Goal: Share content: Share content

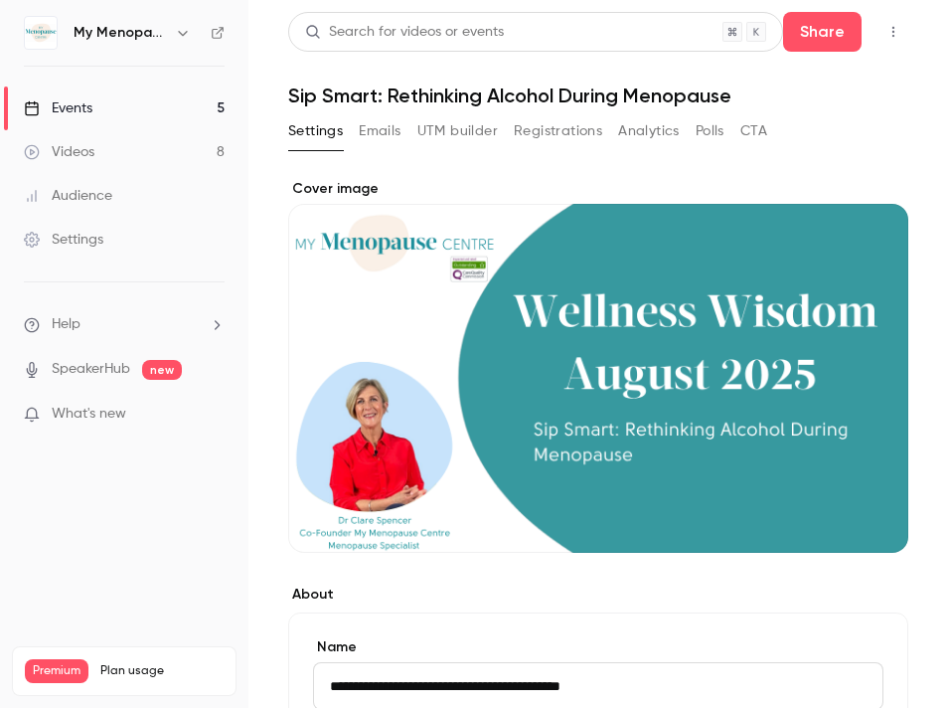
click at [114, 105] on link "Events 5" at bounding box center [124, 108] width 249 height 44
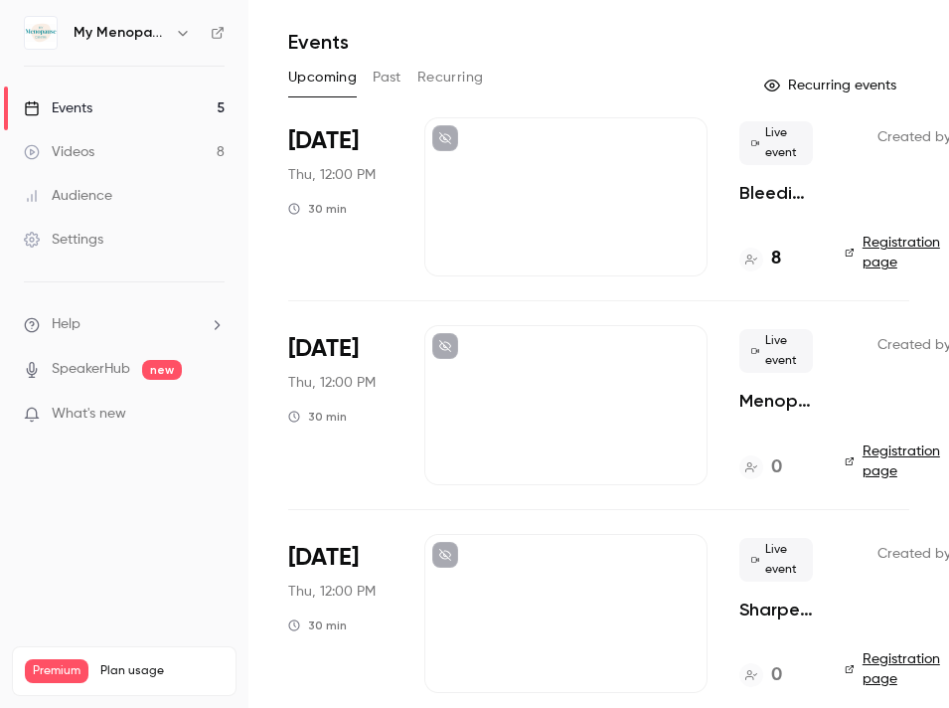
scroll to position [54, 81]
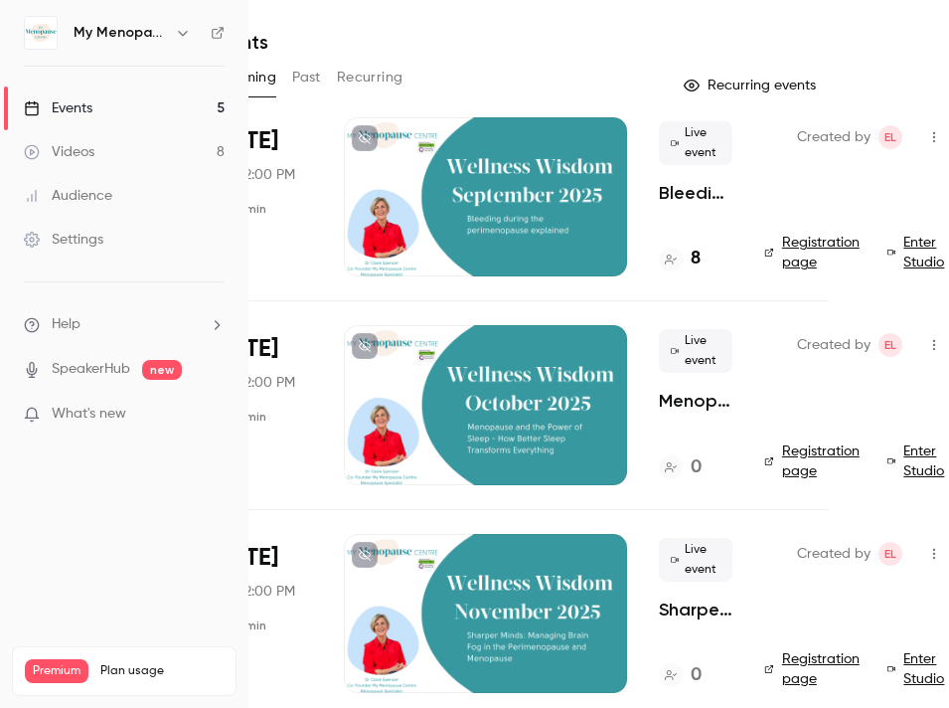
click at [935, 137] on icon "button" at bounding box center [935, 137] width 16 height 14
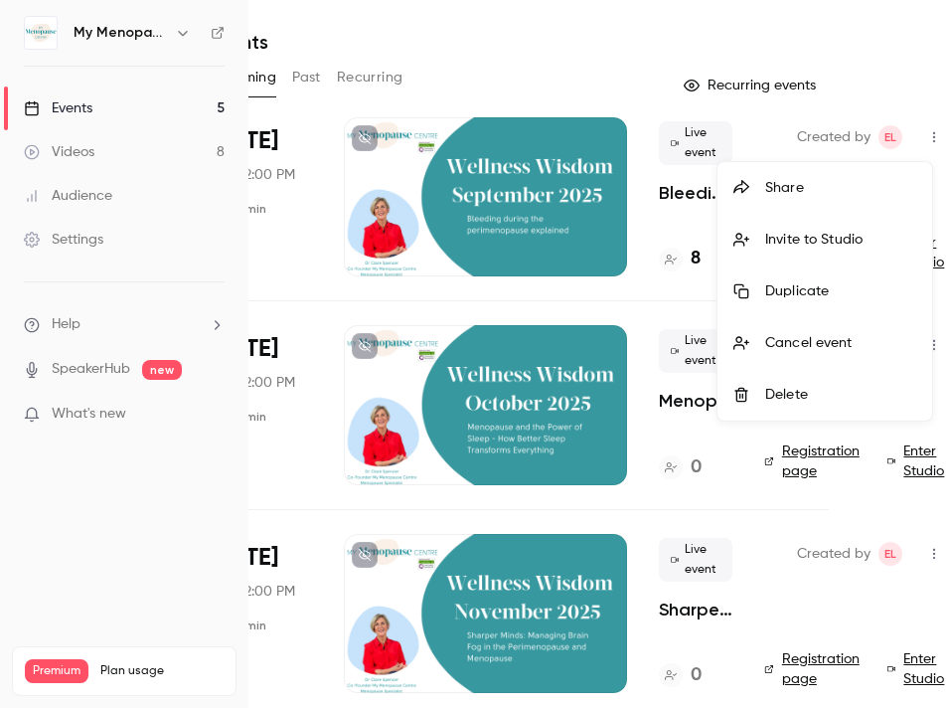
click at [795, 184] on div "Share" at bounding box center [841, 188] width 151 height 20
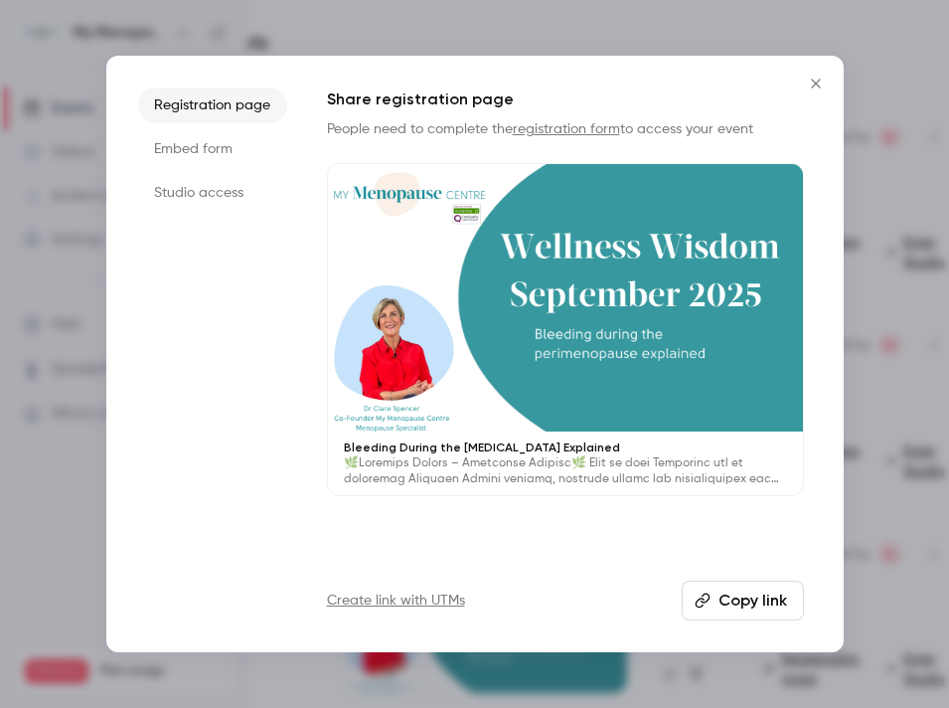
click at [210, 103] on li "Registration page" at bounding box center [212, 105] width 149 height 36
click at [761, 606] on button "Copy link" at bounding box center [743, 601] width 122 height 40
click at [812, 82] on icon "Close" at bounding box center [816, 84] width 24 height 16
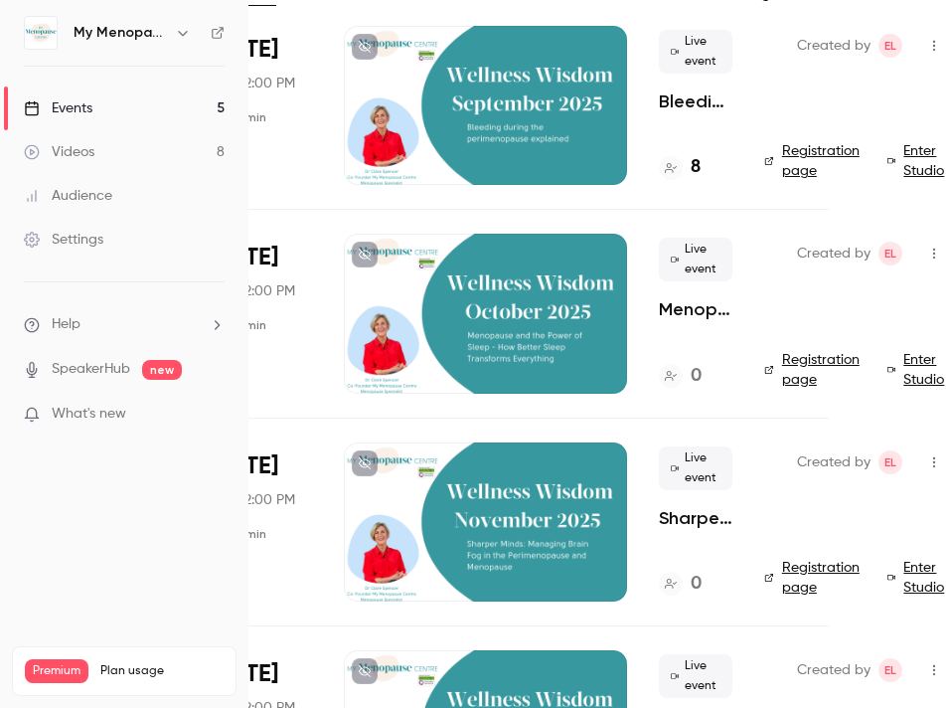
click at [483, 326] on div at bounding box center [485, 313] width 283 height 159
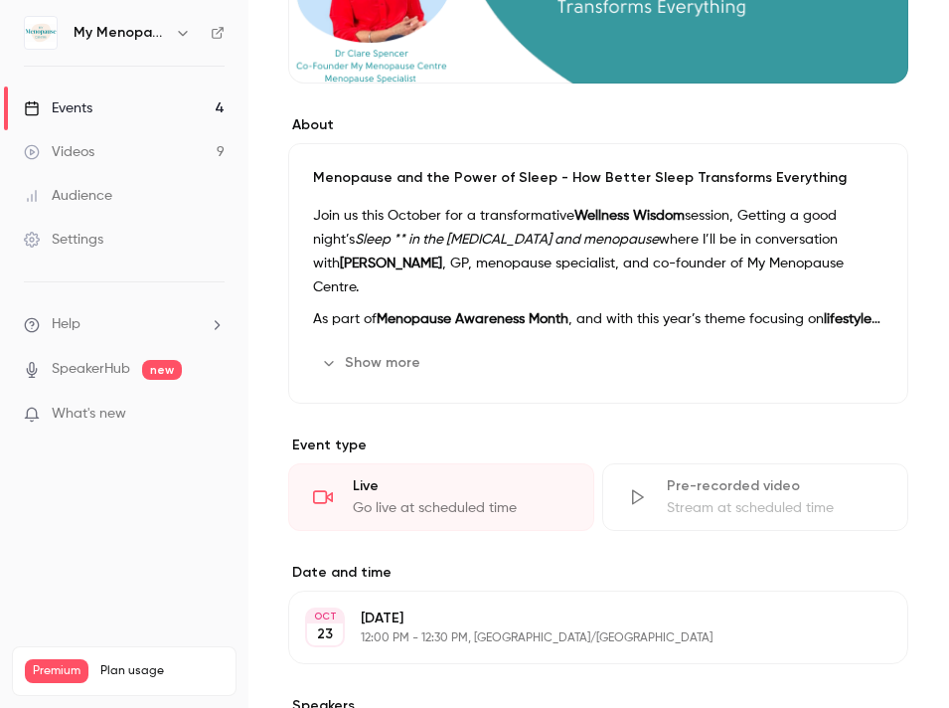
scroll to position [494, 0]
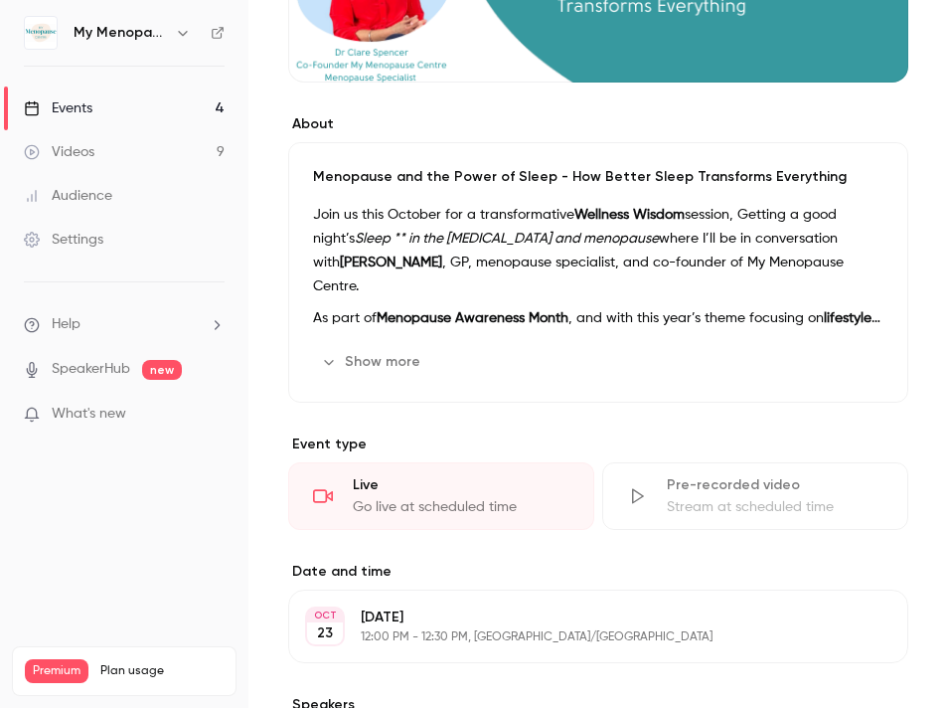
click at [405, 361] on button "Show more" at bounding box center [372, 362] width 119 height 32
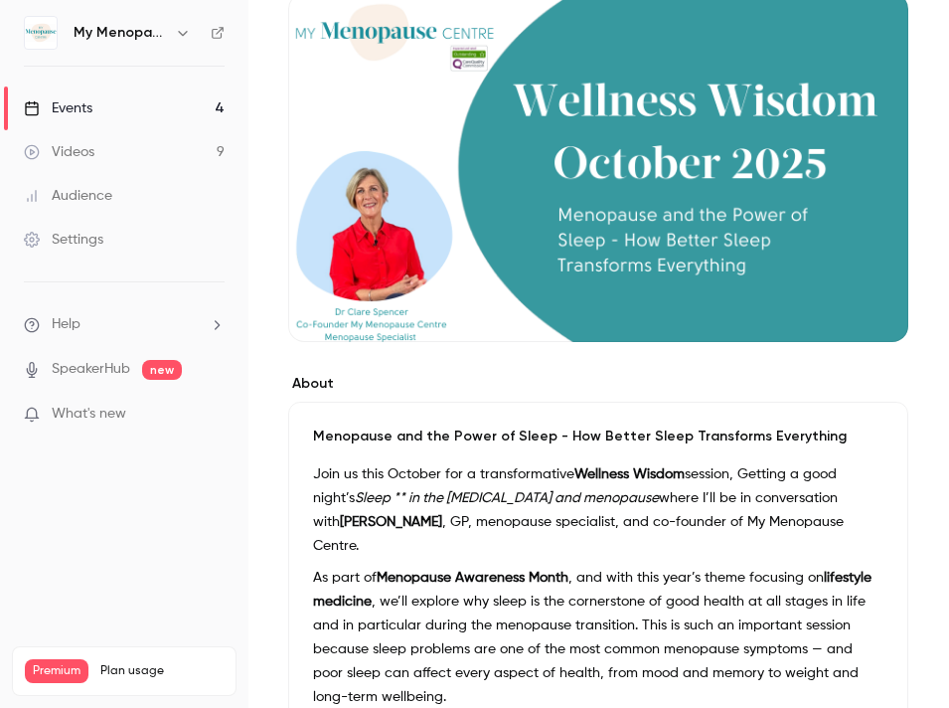
scroll to position [0, 0]
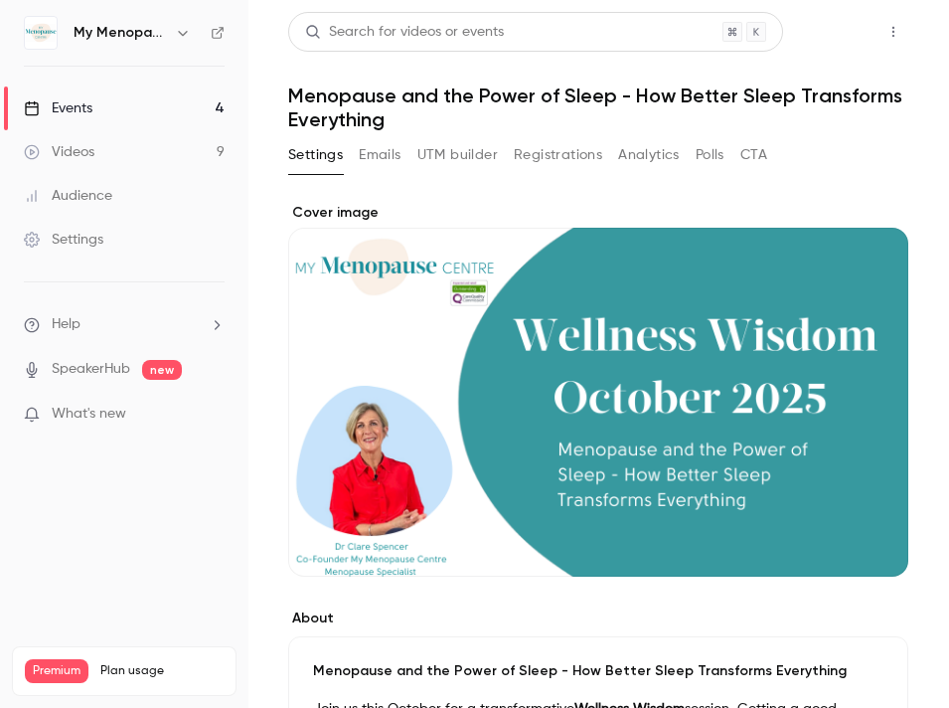
click at [825, 38] on button "Share" at bounding box center [822, 32] width 79 height 40
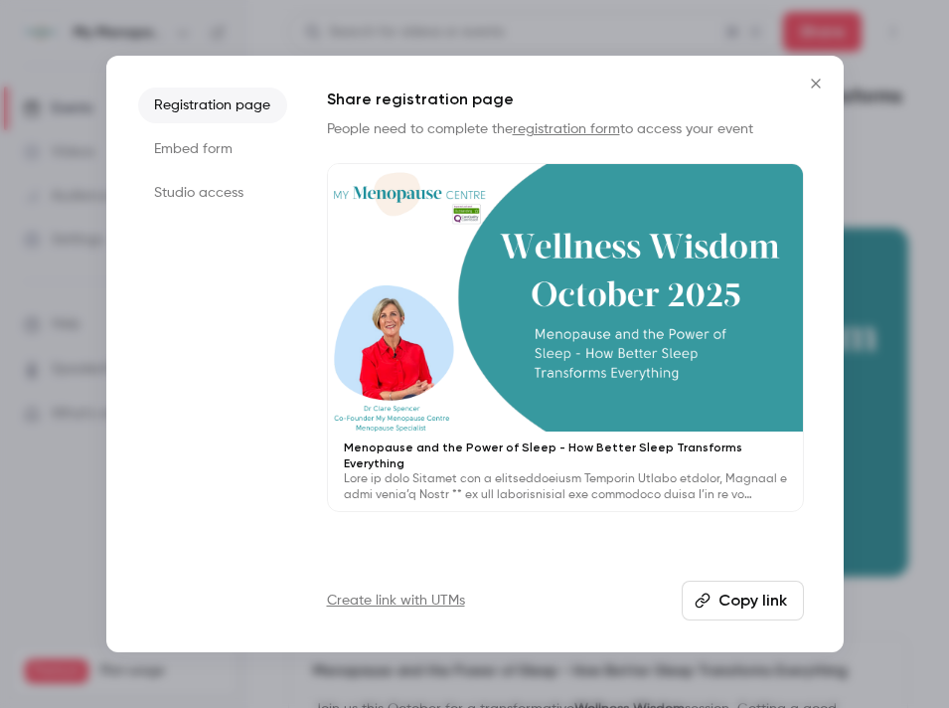
click at [721, 599] on button "Copy link" at bounding box center [743, 601] width 122 height 40
